Goal: Task Accomplishment & Management: Complete application form

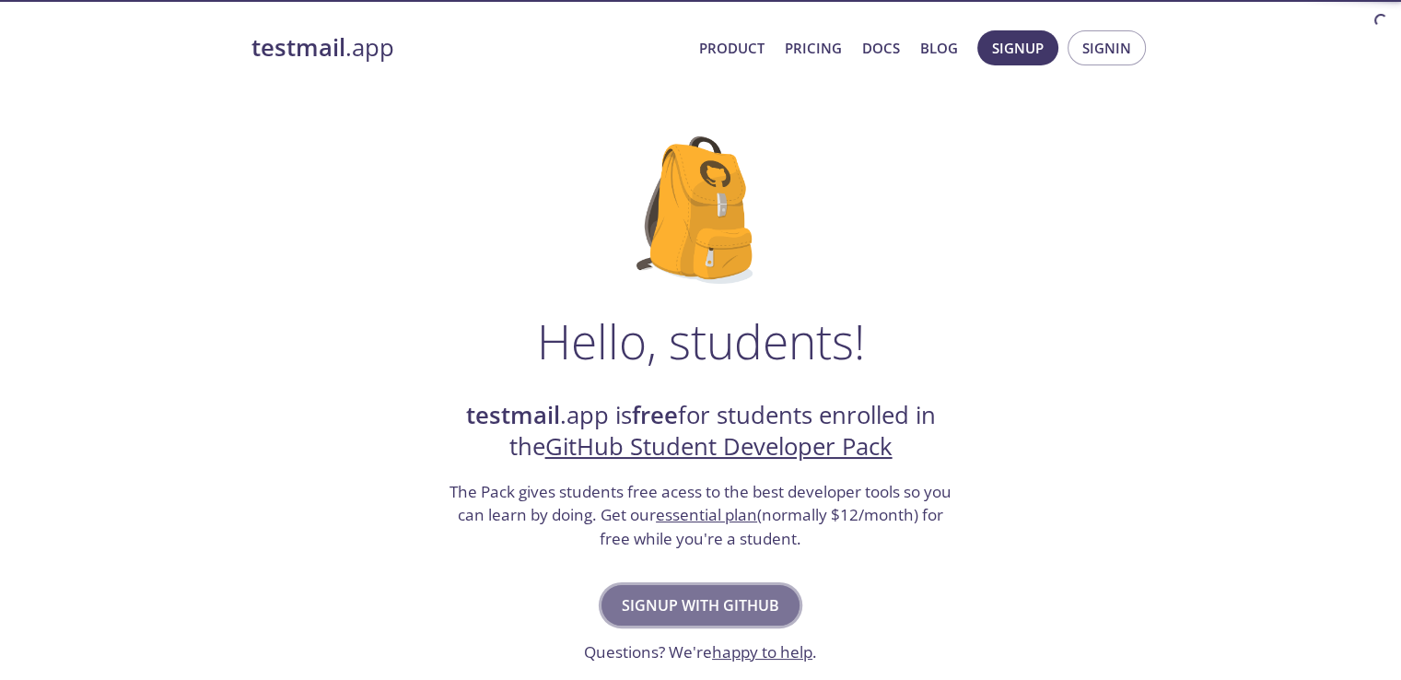
click at [740, 609] on span "Signup with GitHub" at bounding box center [701, 605] width 158 height 26
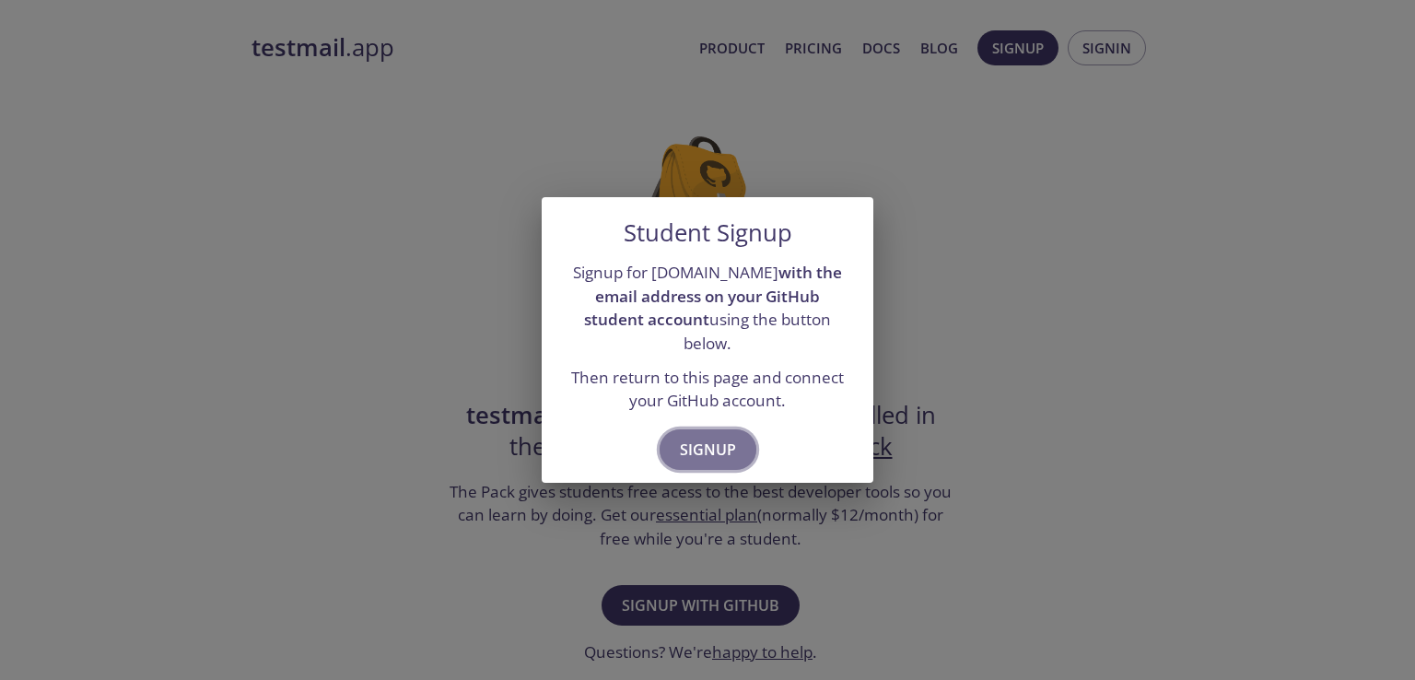
click at [730, 438] on span "Signup" at bounding box center [708, 450] width 56 height 26
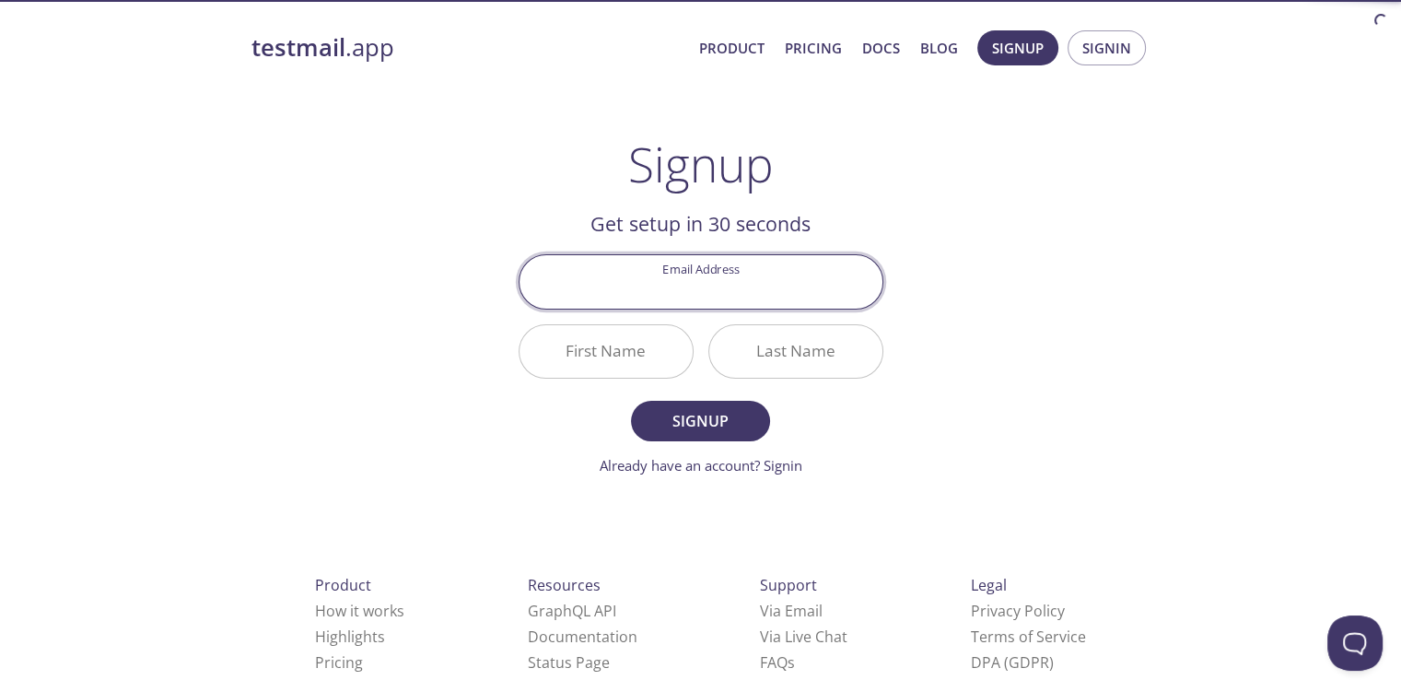
click at [763, 283] on input "Email Address" at bounding box center [701, 281] width 363 height 53
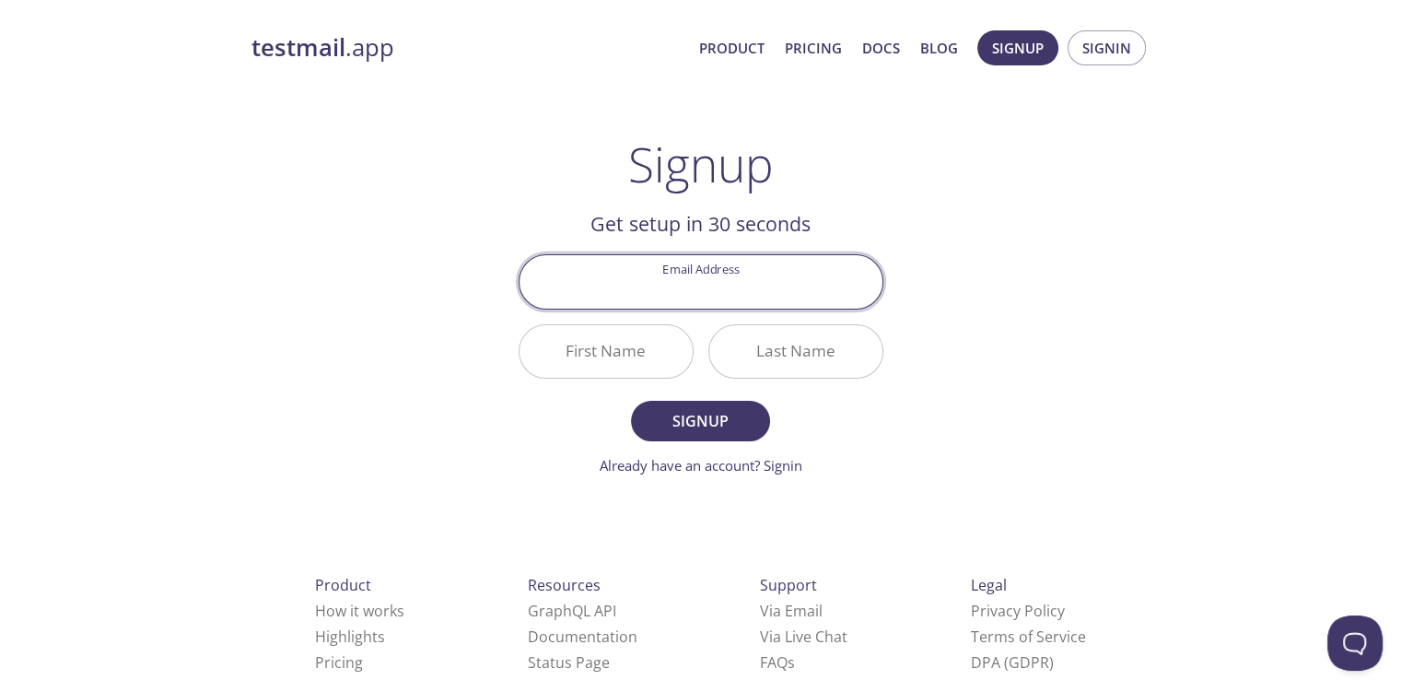
click at [1090, 422] on div "testmail .app Product Pricing Docs Blog Signup Signin Signup Get setup in 30 se…" at bounding box center [700, 441] width 943 height 846
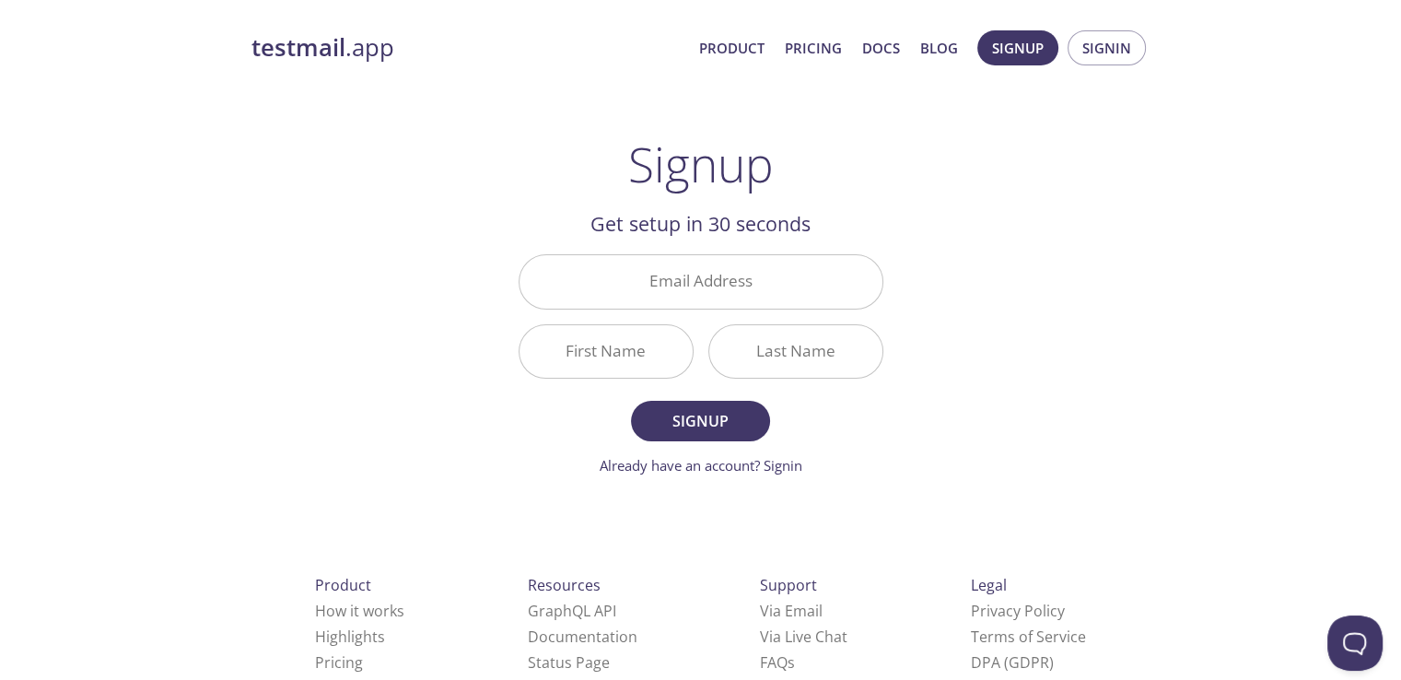
click at [778, 295] on input "Email Address" at bounding box center [701, 281] width 363 height 53
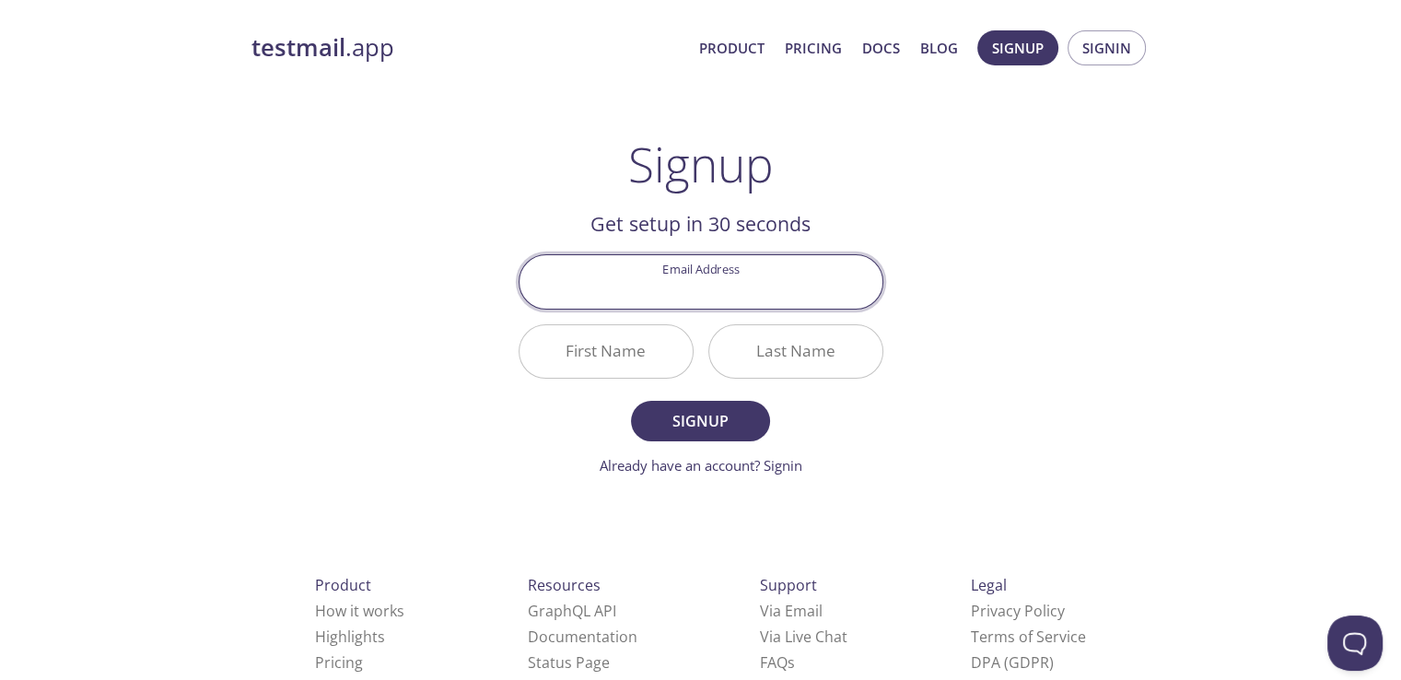
type input "[EMAIL_ADDRESS][DOMAIN_NAME]"
click at [586, 333] on input "First Name" at bounding box center [606, 351] width 173 height 53
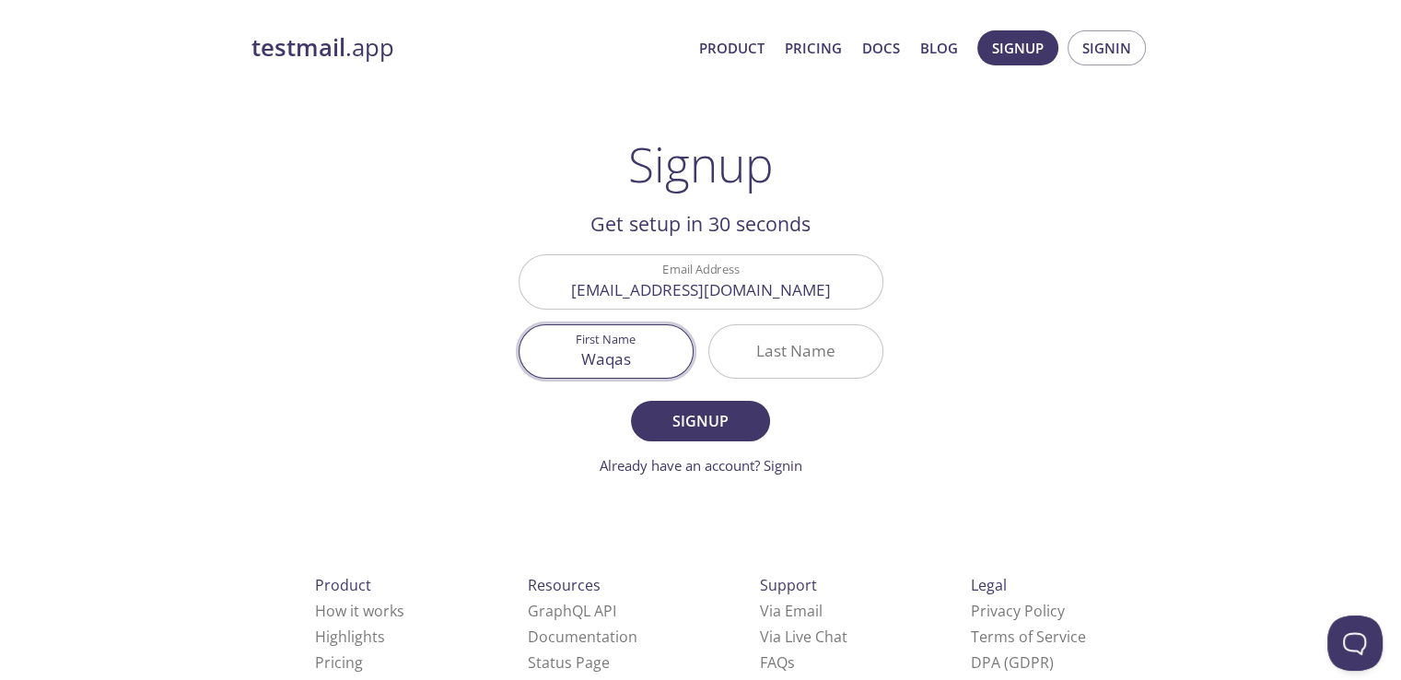
type input "Waqas"
click at [763, 357] on input "Last Name" at bounding box center [795, 351] width 173 height 53
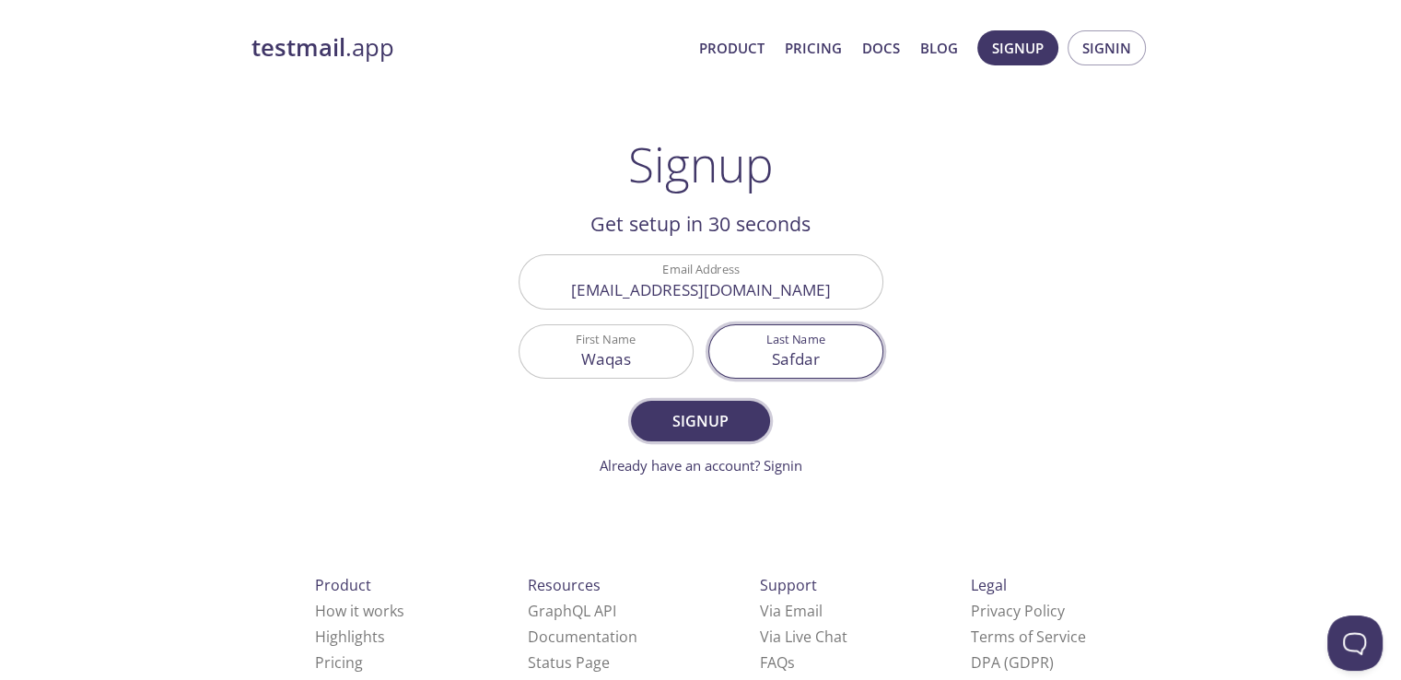
type input "Safdar"
click at [725, 414] on span "Signup" at bounding box center [700, 421] width 98 height 26
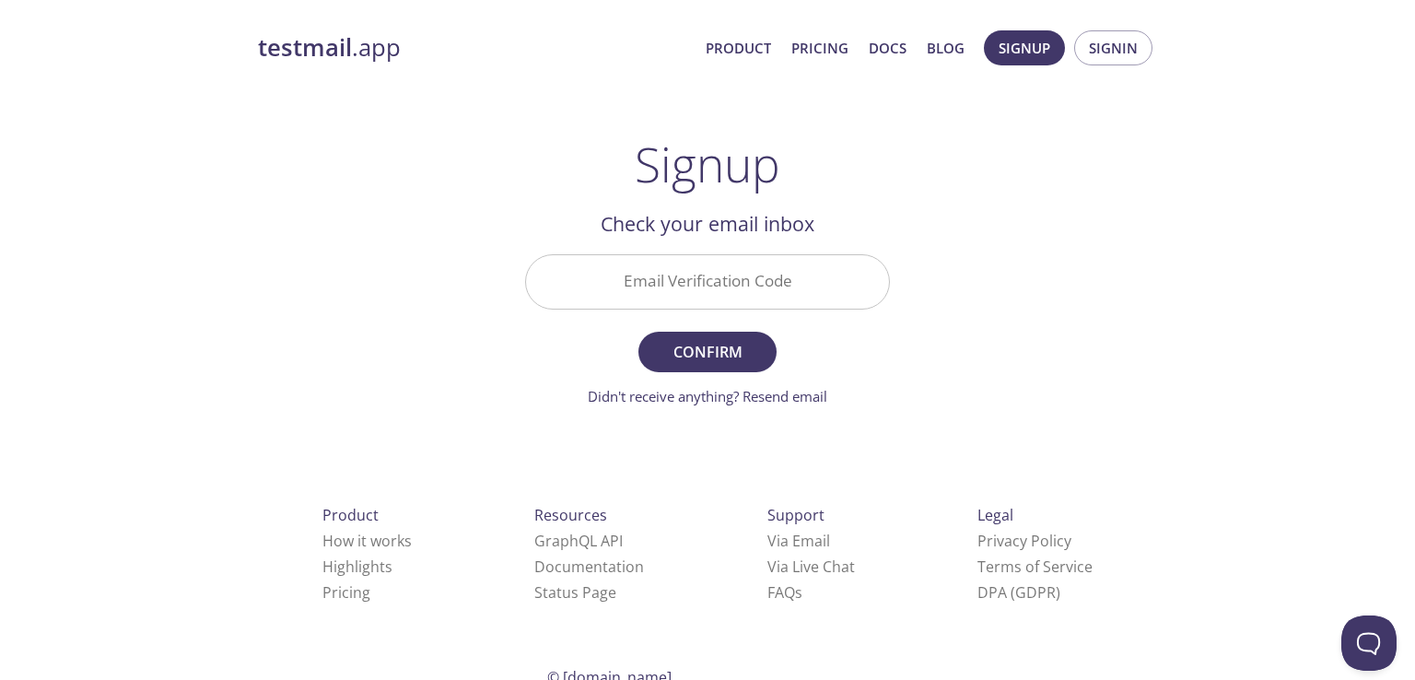
click at [713, 265] on input "Email Verification Code" at bounding box center [707, 281] width 363 height 53
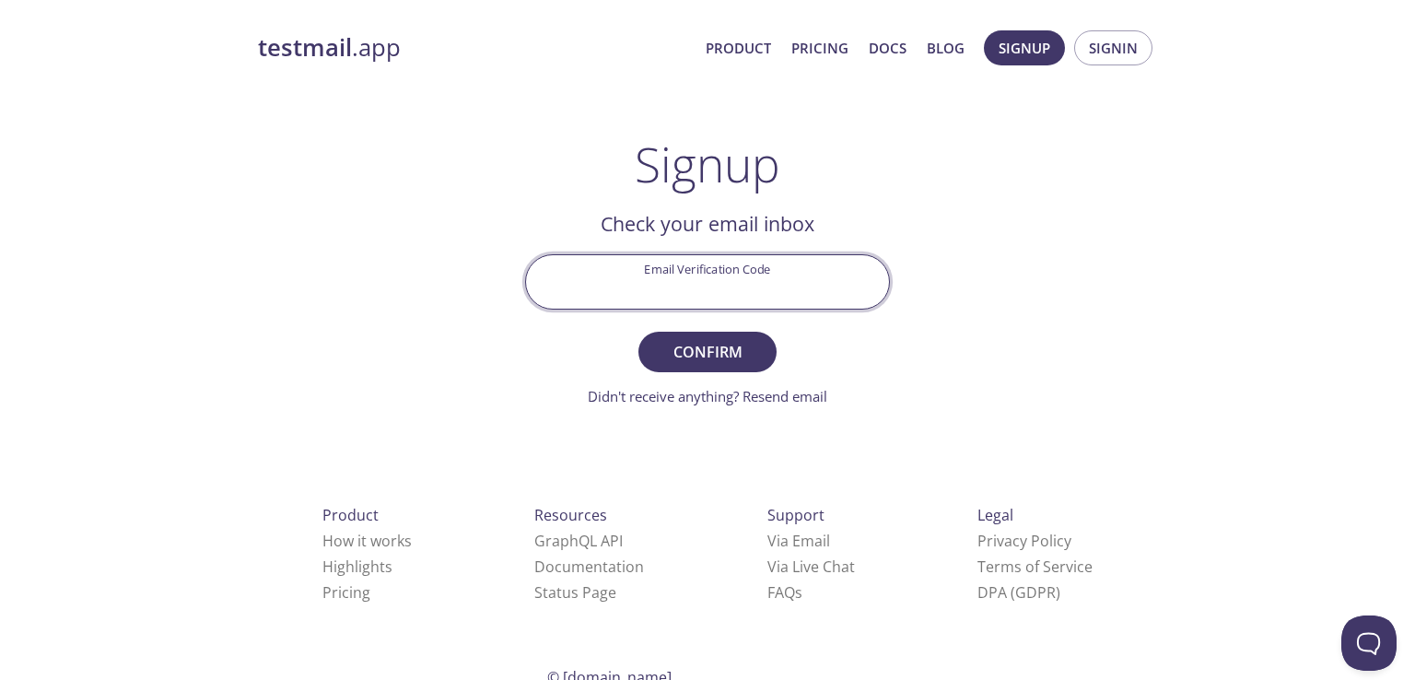
paste input "BFZLK87"
type input "BFZLK87"
click at [716, 366] on button "Confirm" at bounding box center [707, 352] width 138 height 41
